Goal: Communication & Community: Ask a question

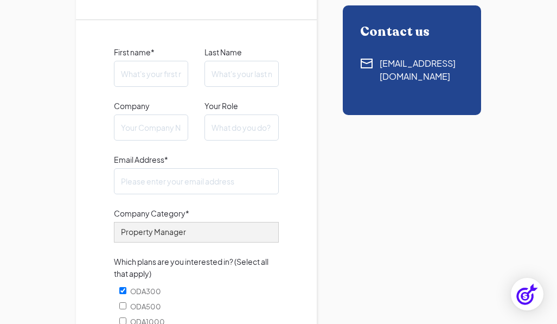
scroll to position [271, 0]
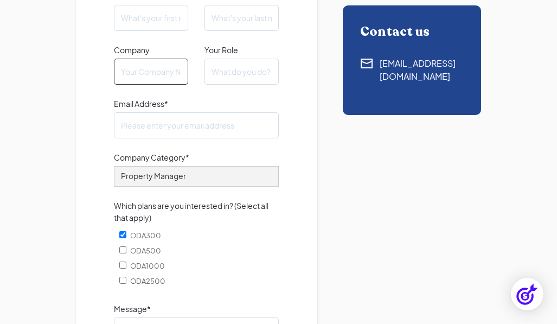
click at [144, 72] on input "Company" at bounding box center [151, 72] width 74 height 26
type input "[URL][DOMAIN_NAME]"
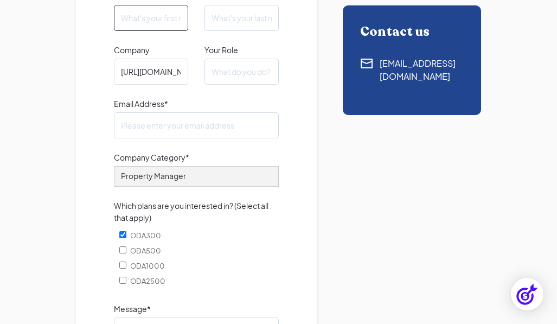
type input "Layla"
type input "[PERSON_NAME]"
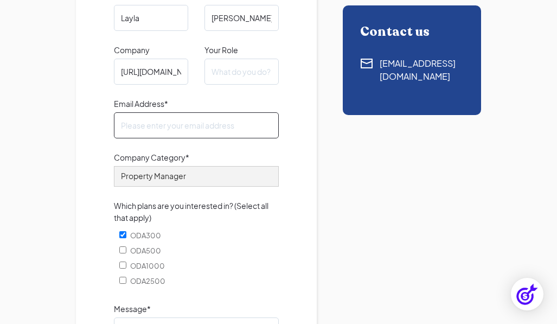
type input "[EMAIL_ADDRESS][PERSON_NAME][DOMAIN_NAME]"
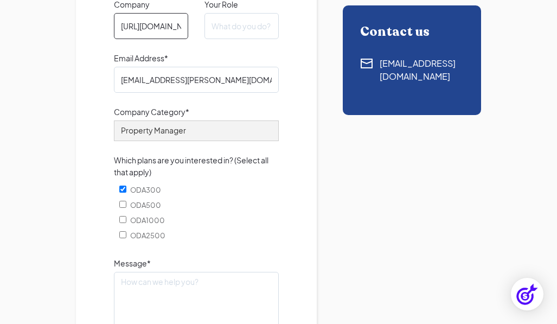
scroll to position [380, 0]
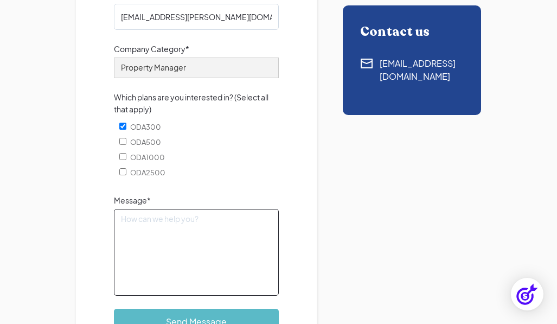
click at [238, 234] on textarea "Message*" at bounding box center [196, 252] width 165 height 87
paste textarea "Hi, I’m hoping to publish a guest article on your website about data governance…"
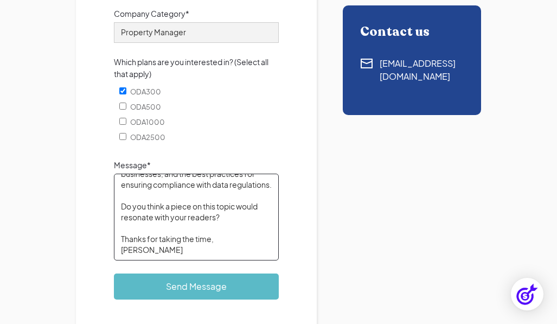
scroll to position [434, 0]
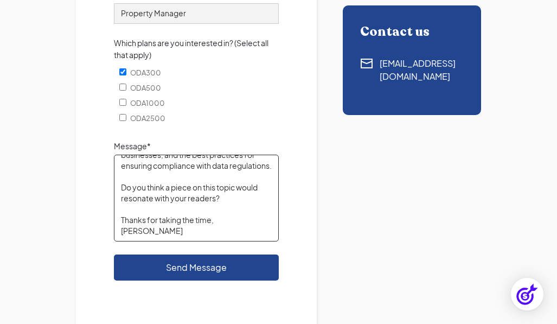
type textarea "Hi, I’m hoping to publish a guest article on your website about data governance…"
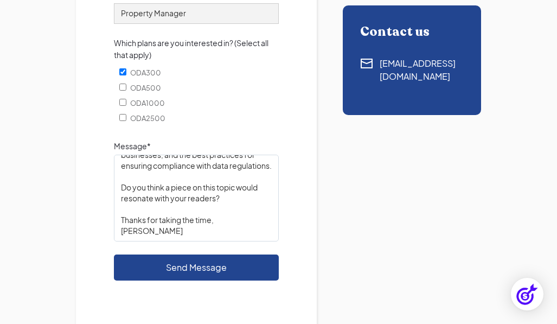
click at [191, 267] on input "Send Message" at bounding box center [196, 267] width 165 height 26
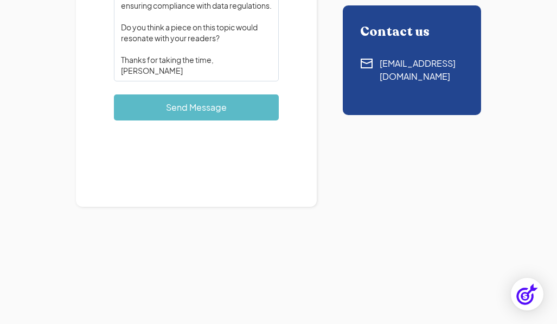
scroll to position [596, 0]
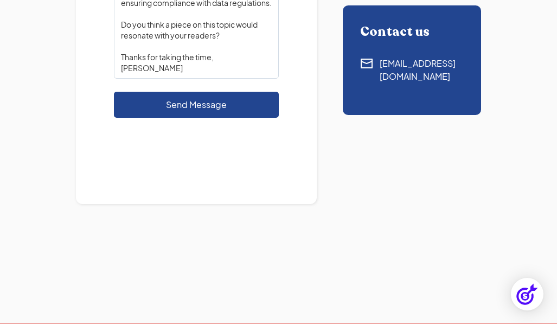
click at [178, 105] on input "Send Message" at bounding box center [196, 105] width 165 height 26
type input "Please wait..."
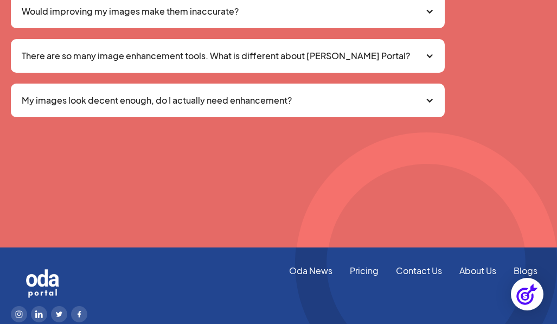
scroll to position [84, 0]
